Goal: Task Accomplishment & Management: Manage account settings

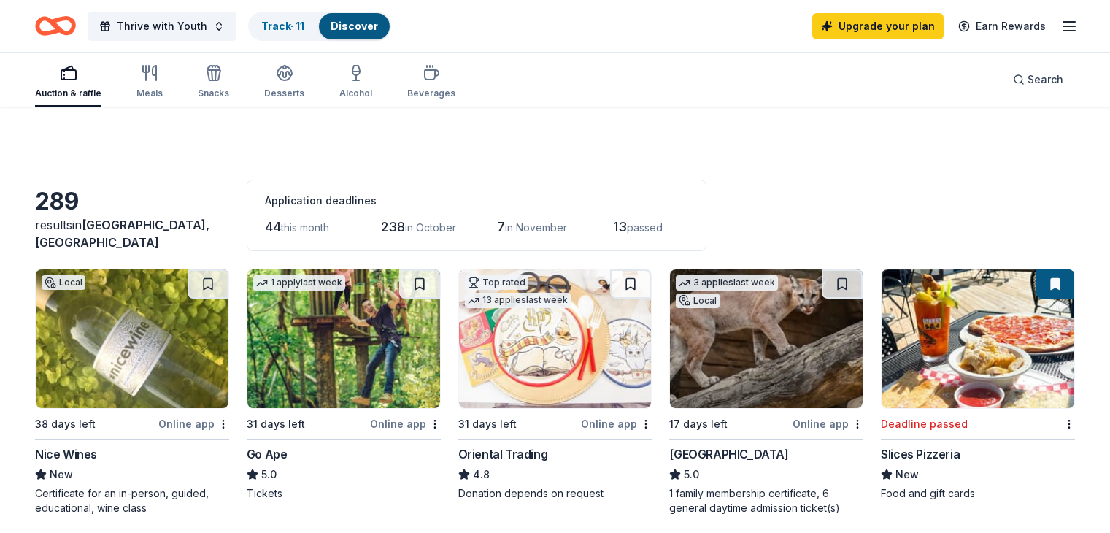
scroll to position [292, 0]
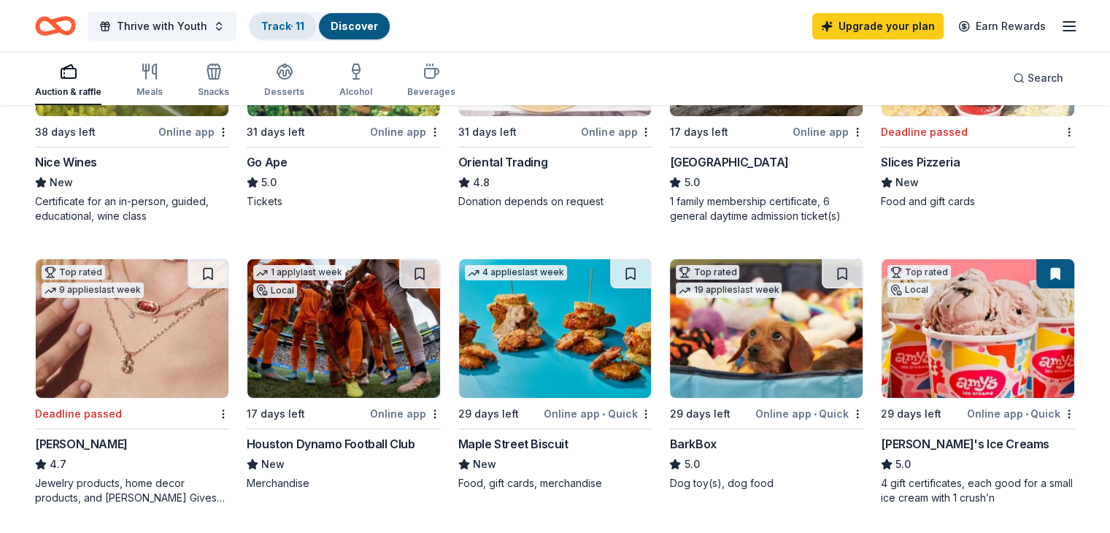
click at [304, 27] on link "Track · 11" at bounding box center [282, 26] width 43 height 12
click at [284, 20] on link "Track · 13" at bounding box center [283, 26] width 45 height 12
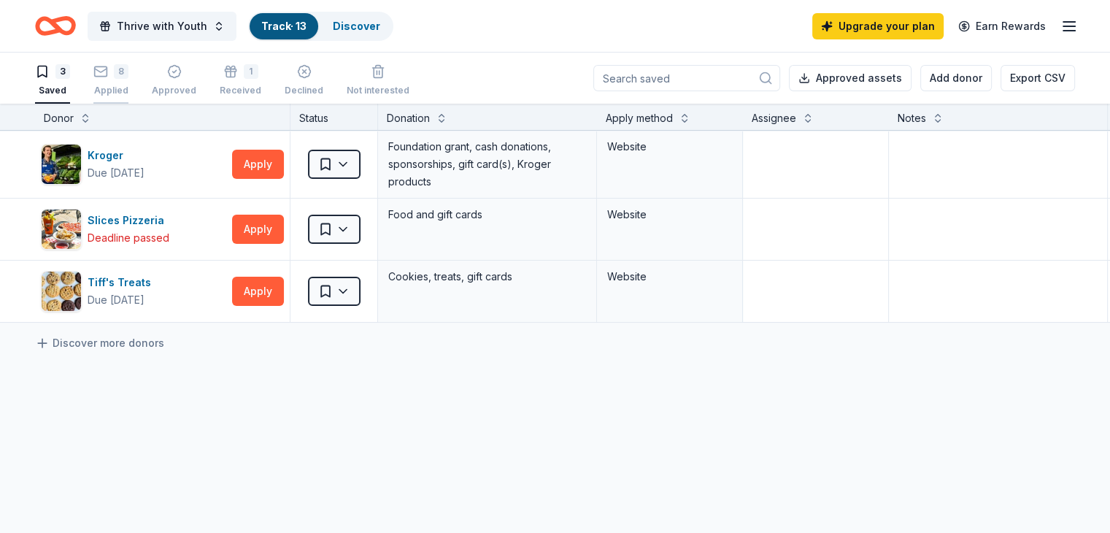
click at [125, 82] on div "8 Applied" at bounding box center [110, 80] width 35 height 32
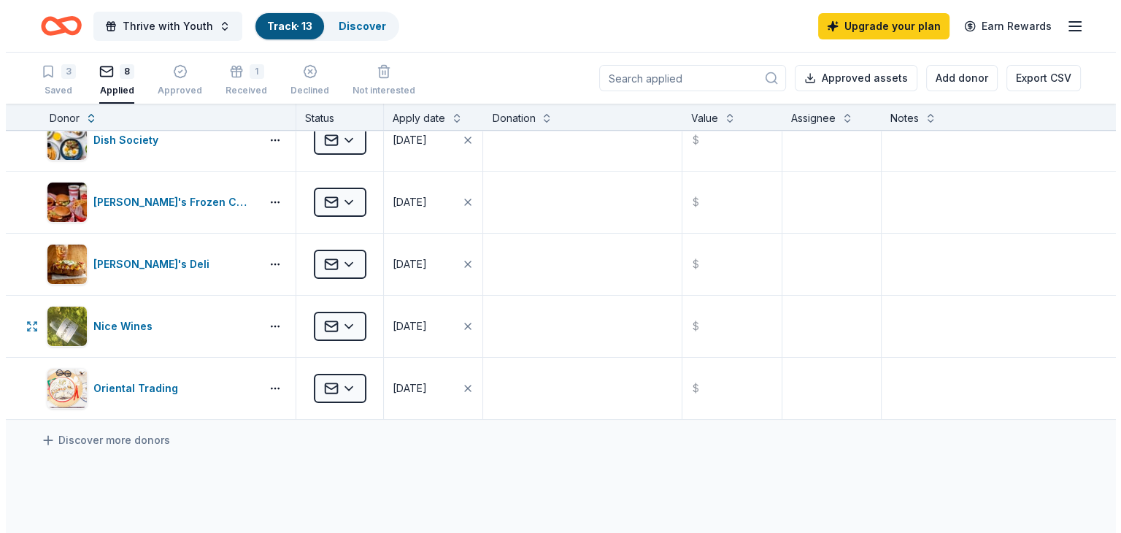
scroll to position [219, 0]
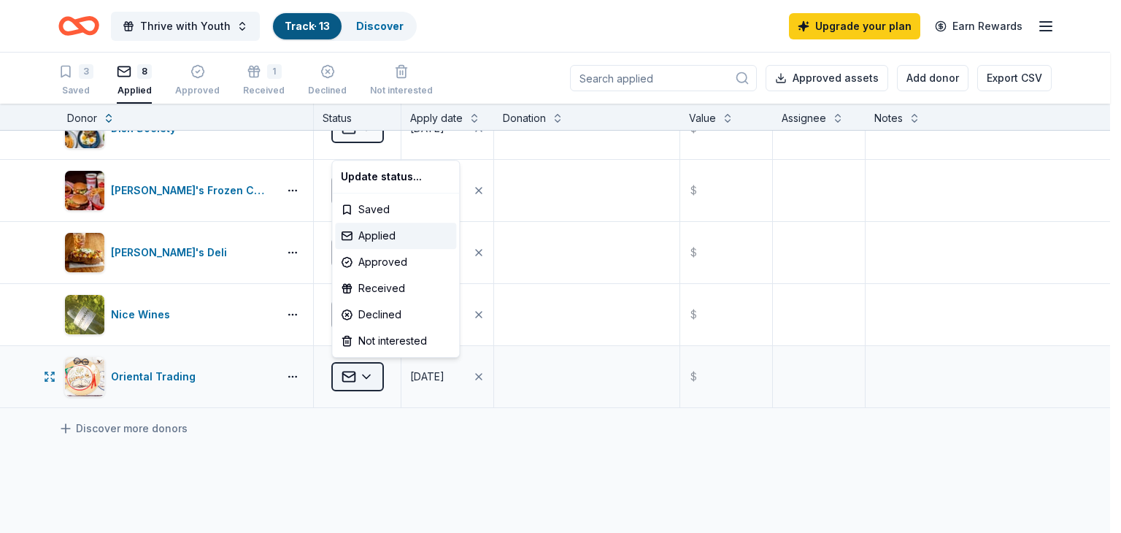
click at [354, 383] on html "Thrive with Youth Track · 13 Discover Upgrade your plan Earn Rewards 3 Saved 8 …" at bounding box center [560, 266] width 1121 height 533
click at [389, 286] on div "Received" at bounding box center [395, 288] width 121 height 26
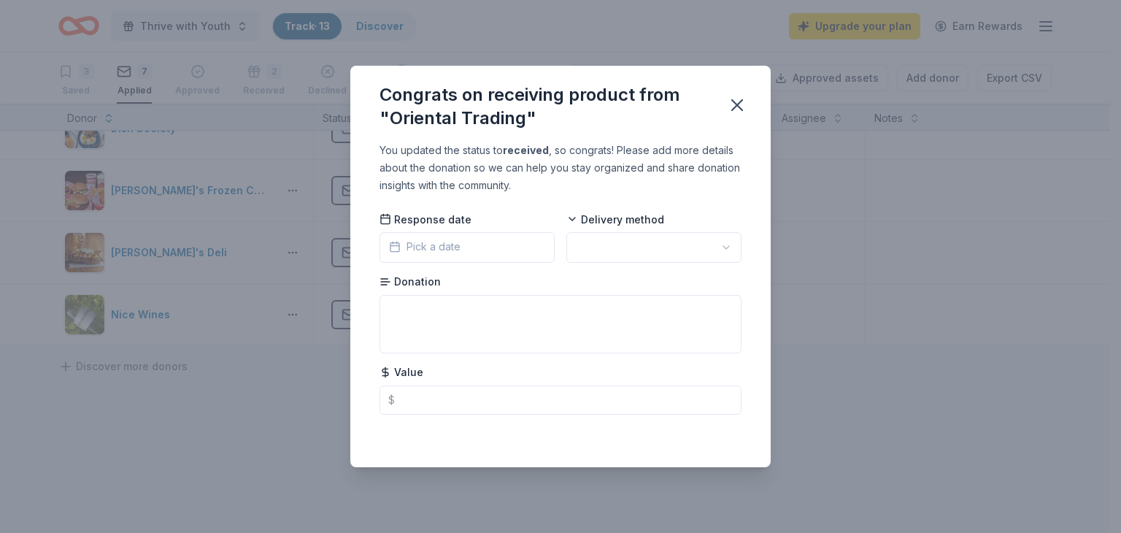
click at [463, 243] on button "Pick a date" at bounding box center [466, 247] width 175 height 31
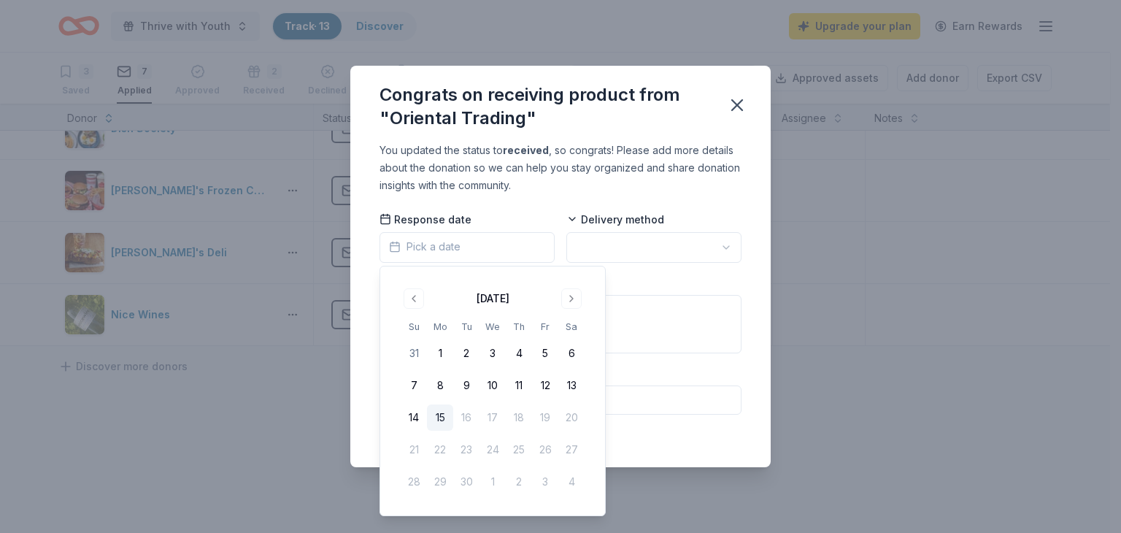
click at [733, 148] on div "You updated the status to received , so congrats! Please add more details about…" at bounding box center [560, 168] width 362 height 53
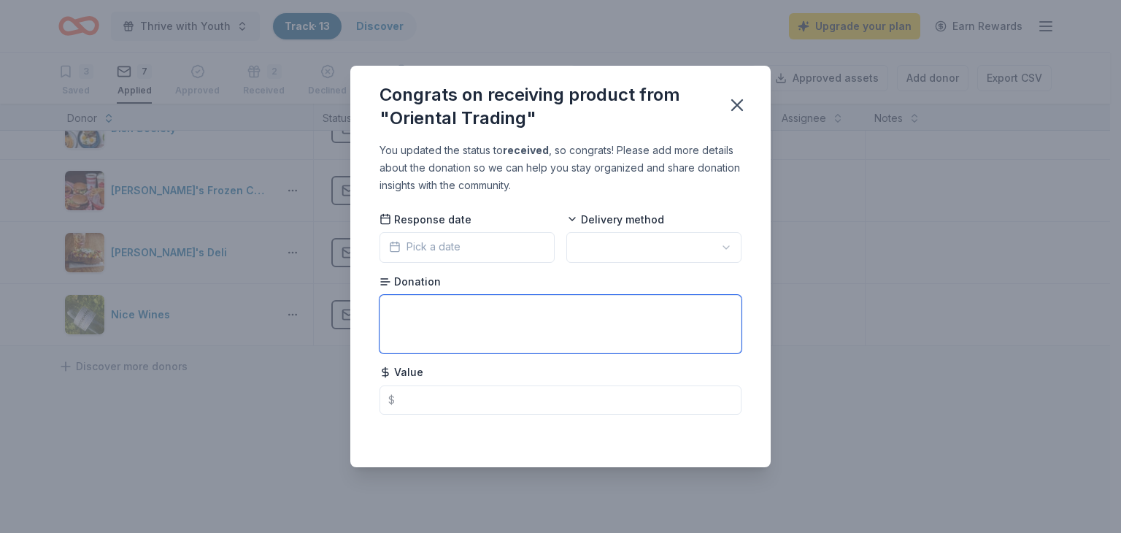
click at [487, 331] on textarea at bounding box center [560, 324] width 362 height 58
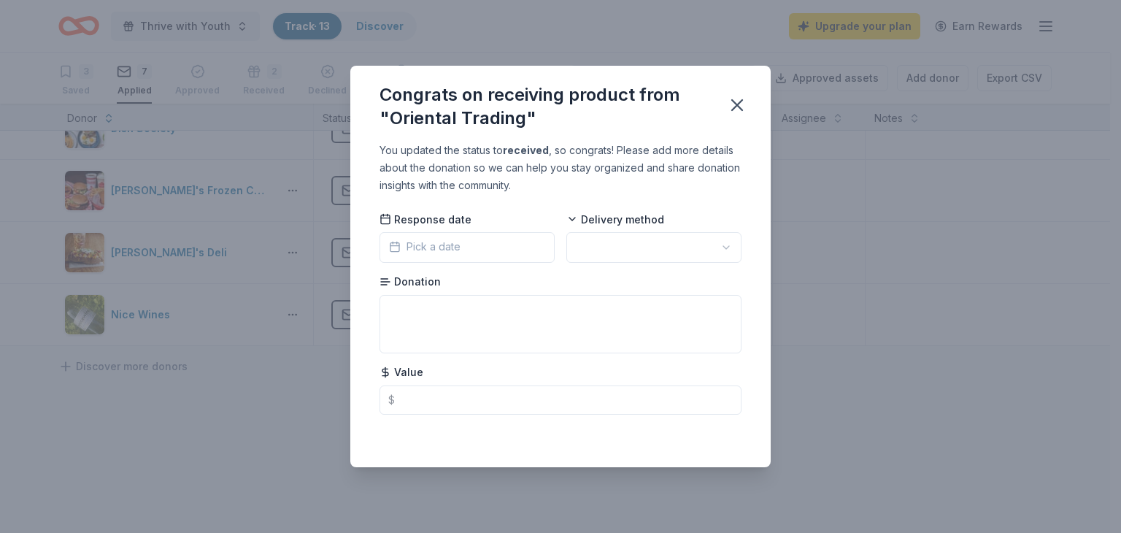
click at [509, 143] on div "You updated the status to received , so congrats! Please add more details about…" at bounding box center [560, 168] width 362 height 53
click at [696, 249] on html "Thrive with Youth Track · 13 Discover Upgrade your plan Earn Rewards 3 Saved 7 …" at bounding box center [560, 266] width 1121 height 533
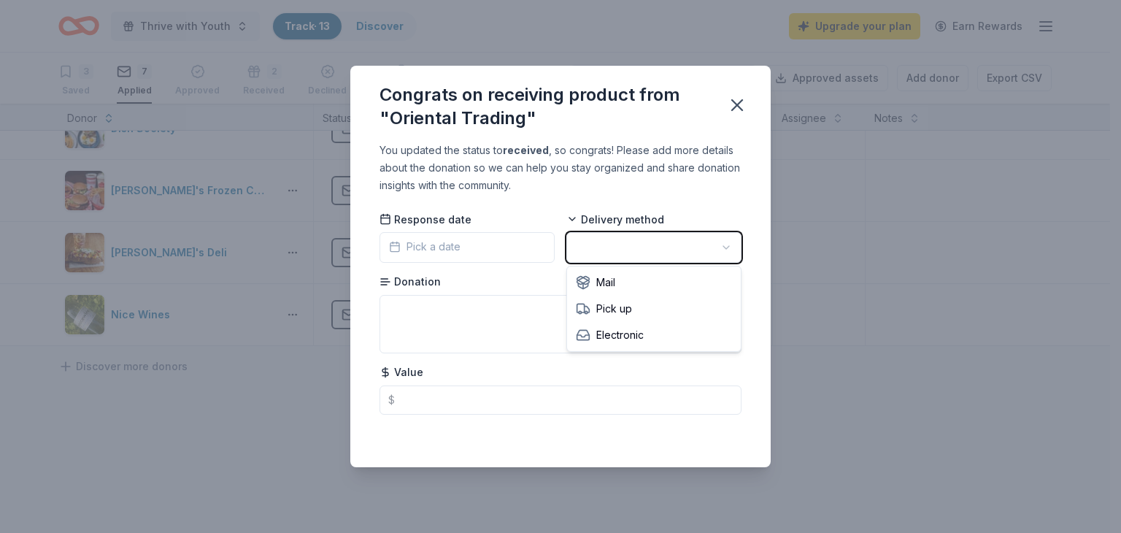
click at [627, 141] on html "Thrive with Youth Track · 13 Discover Upgrade your plan Earn Rewards 3 Saved 7 …" at bounding box center [560, 266] width 1121 height 533
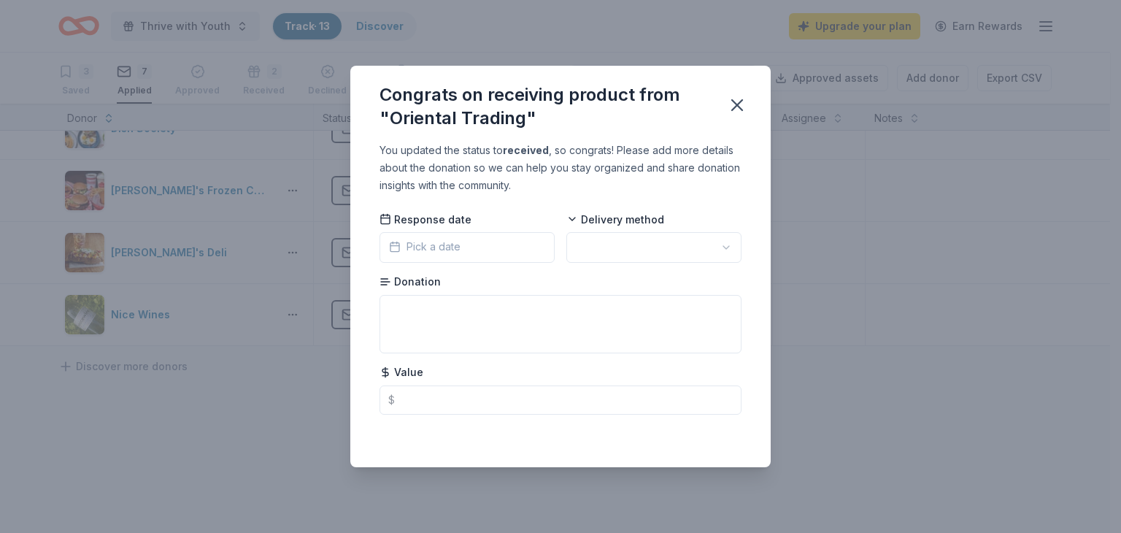
click at [425, 252] on span "Pick a date" at bounding box center [424, 247] width 71 height 18
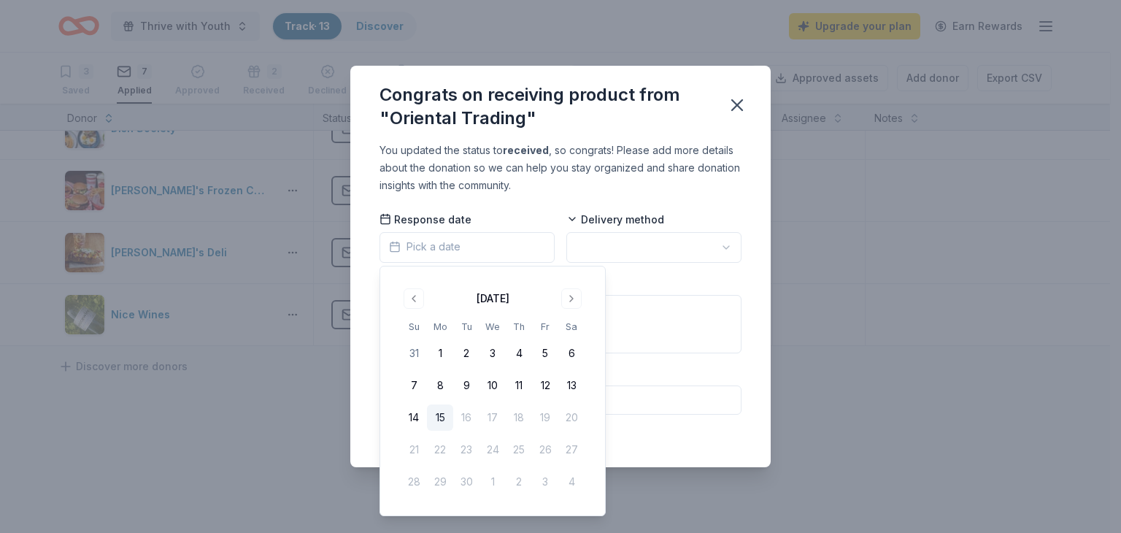
click at [438, 417] on button "15" at bounding box center [440, 417] width 26 height 26
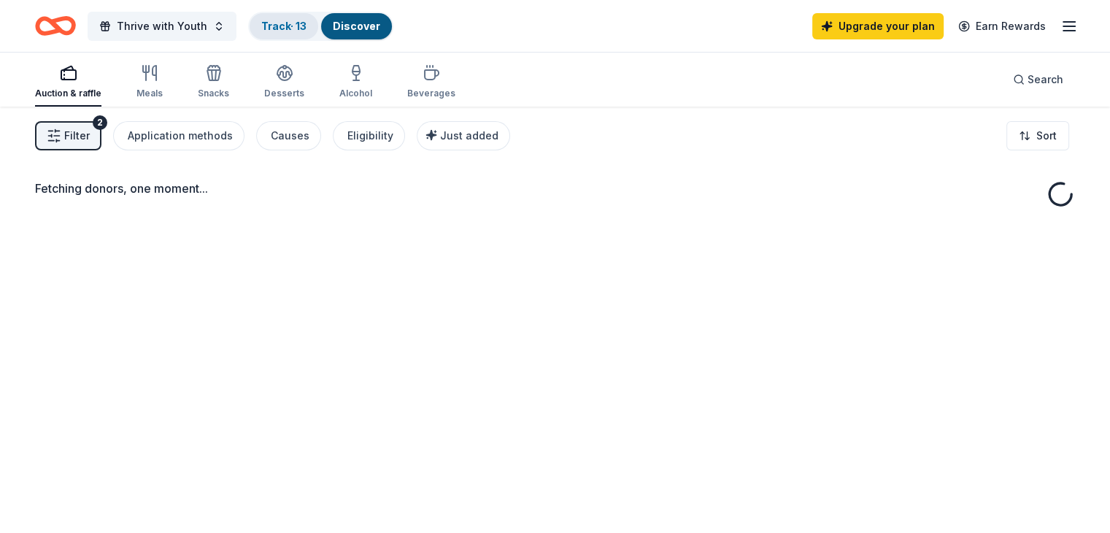
click at [306, 24] on link "Track · 13" at bounding box center [283, 26] width 45 height 12
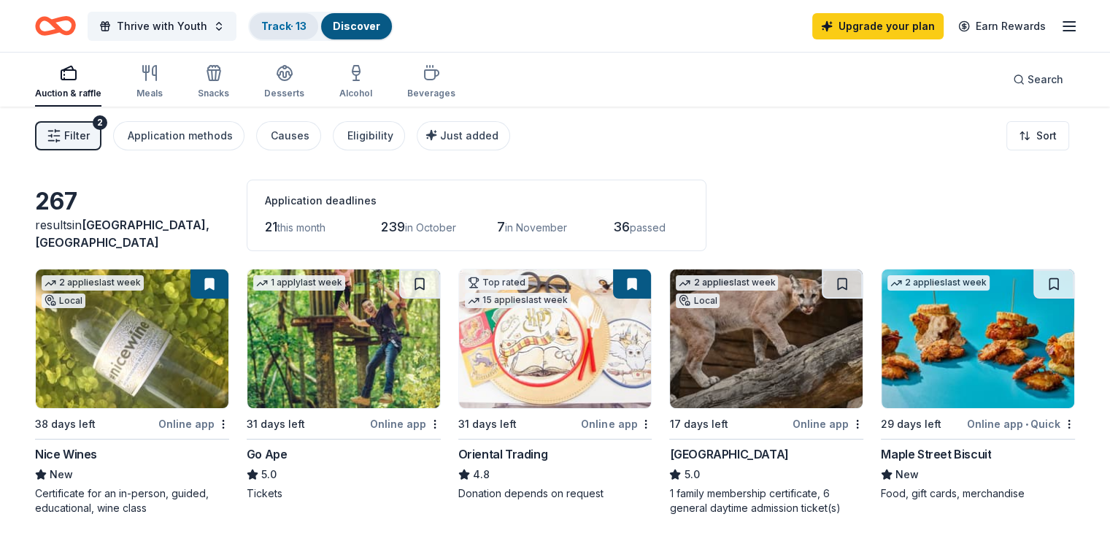
click at [306, 24] on link "Track · 13" at bounding box center [283, 26] width 45 height 12
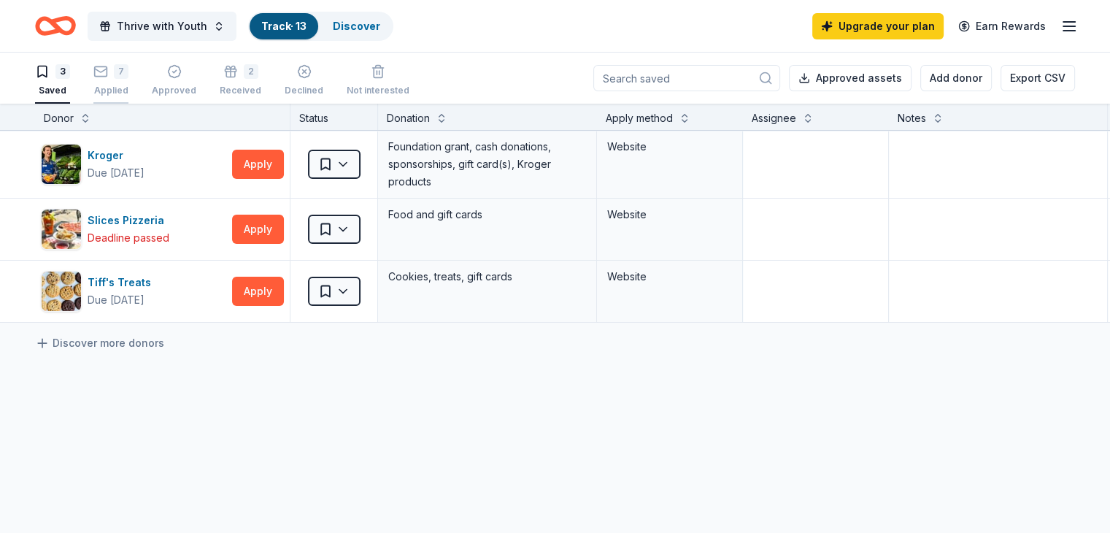
click at [128, 85] on div "Applied" at bounding box center [110, 91] width 35 height 12
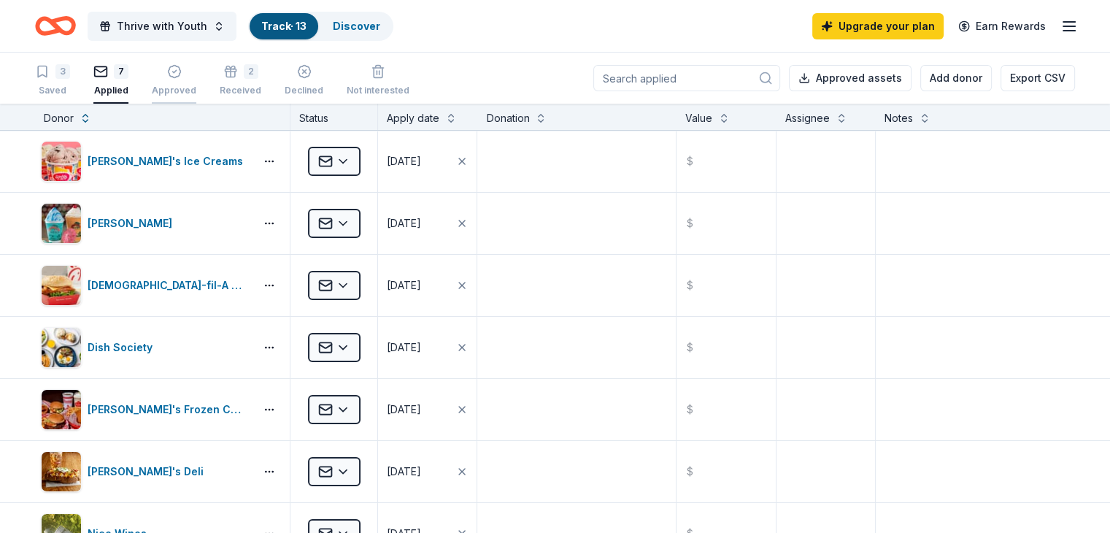
click at [196, 82] on div "Approved" at bounding box center [174, 80] width 45 height 32
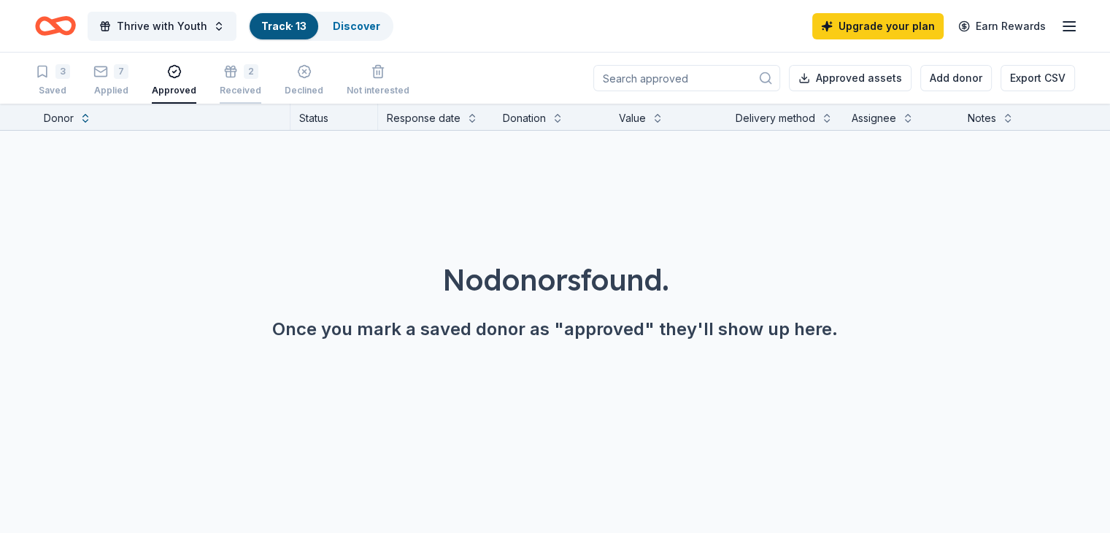
click at [257, 72] on div "2" at bounding box center [241, 71] width 42 height 15
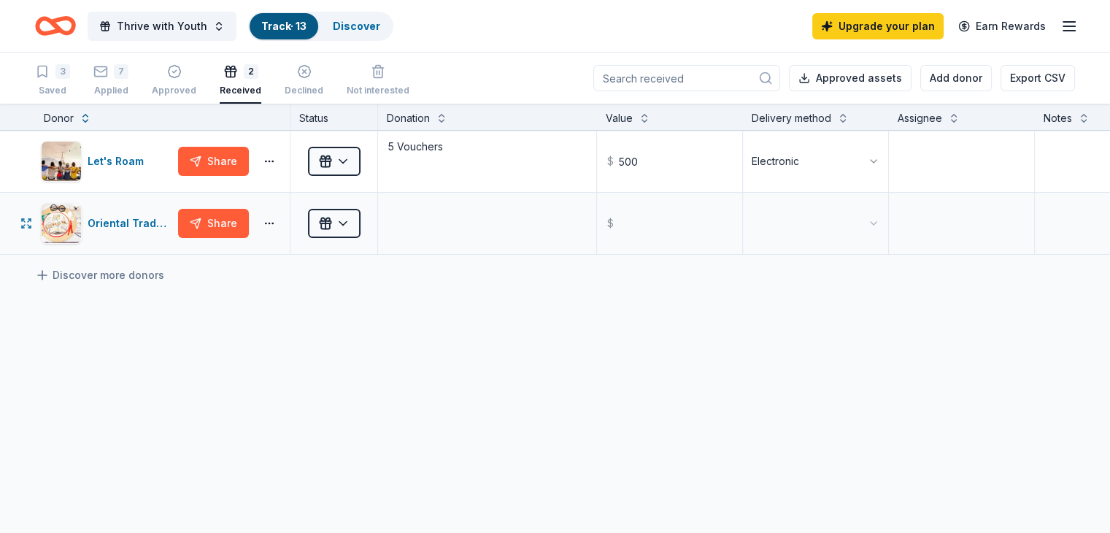
click at [377, 230] on div "Received" at bounding box center [333, 223] width 87 height 61
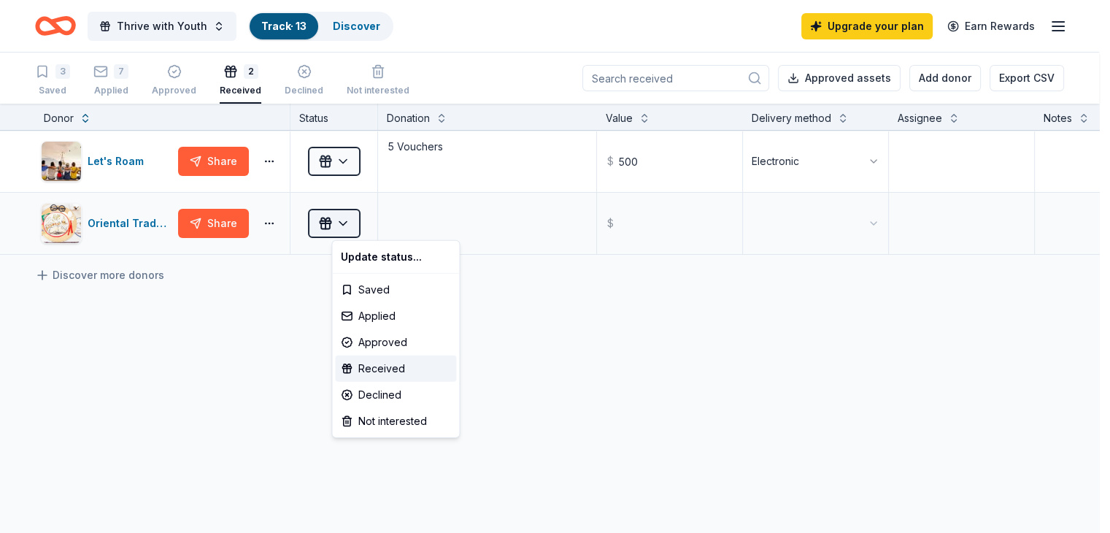
click at [372, 227] on html "Thrive with Youth Track · 13 Discover Upgrade your plan Earn Rewards 3 Saved 7 …" at bounding box center [555, 266] width 1110 height 533
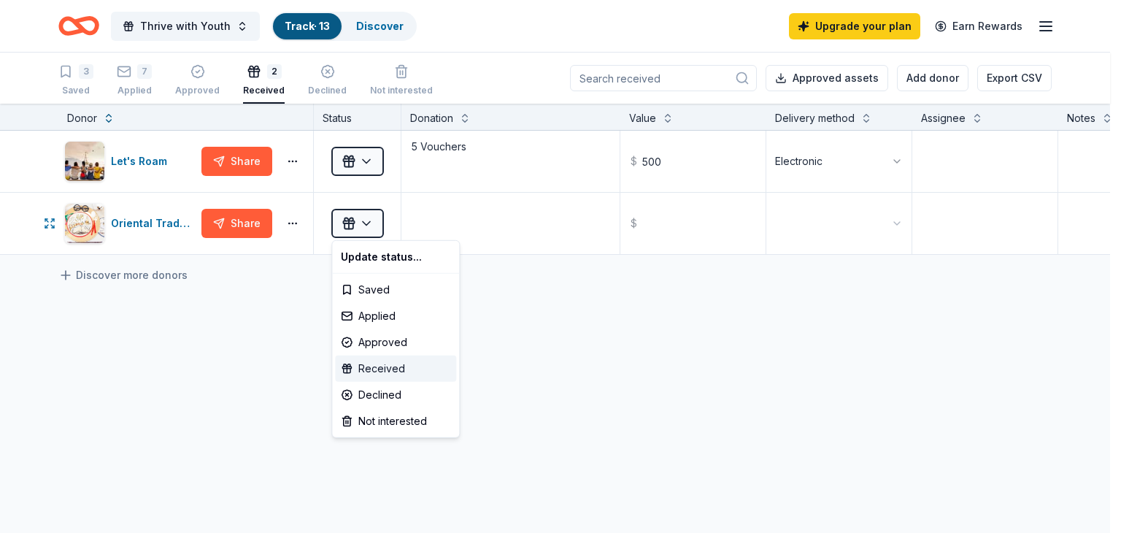
click at [382, 374] on div "Received" at bounding box center [395, 368] width 121 height 26
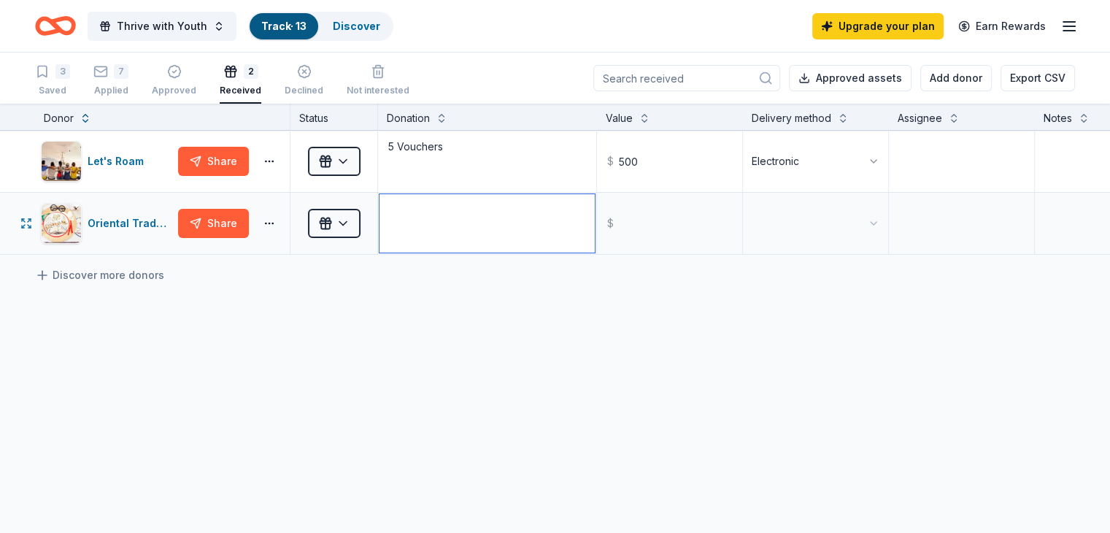
click at [456, 228] on textarea at bounding box center [486, 223] width 215 height 58
type textarea "Merchandise Certificate"
click at [668, 231] on input "text" at bounding box center [669, 223] width 142 height 58
type input "25.00"
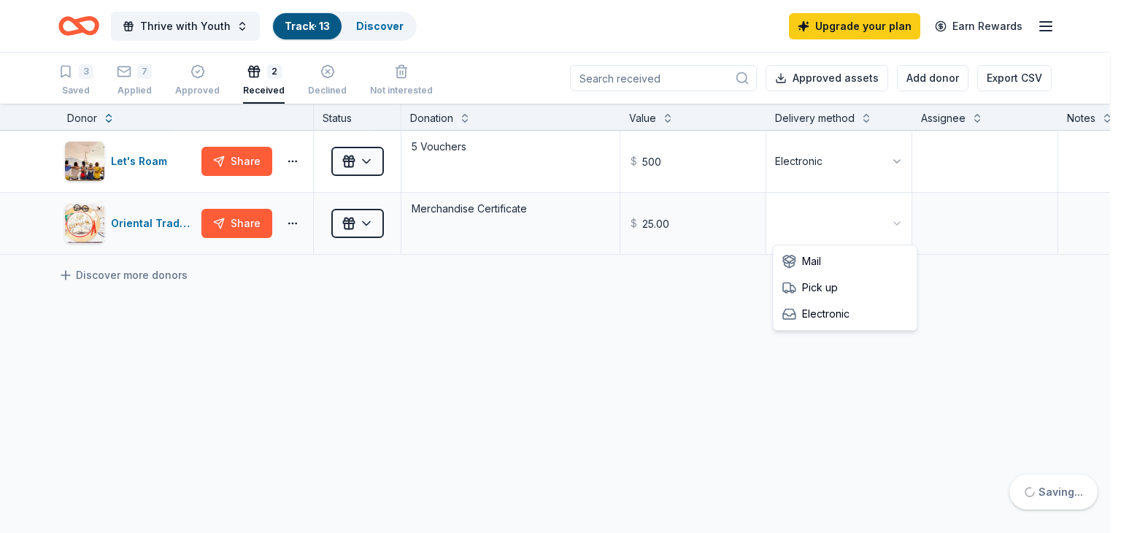
click at [837, 233] on html "Thrive with Youth Track · 13 Discover Upgrade your plan Earn Rewards 3 Saved 7 …" at bounding box center [560, 266] width 1121 height 533
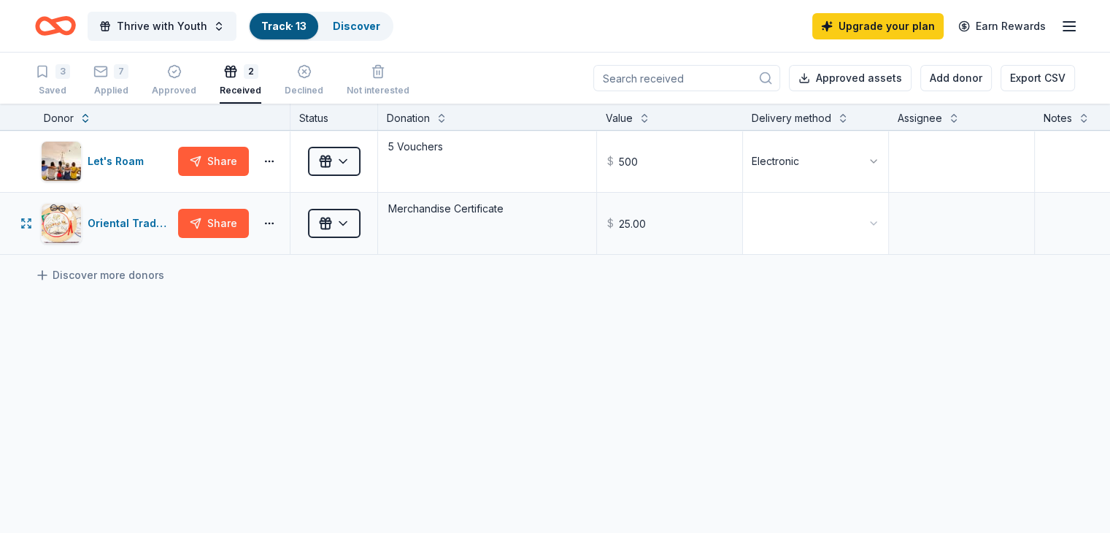
click at [823, 232] on html "Thrive with Youth Track · 13 Discover Upgrade your plan Earn Rewards 3 Saved 7 …" at bounding box center [555, 266] width 1110 height 533
click at [501, 349] on div "Let's Roam Share Received 5 Vouchers $ 500 Electronic Oriental Trading Share Re…" at bounding box center [644, 330] width 1288 height 398
